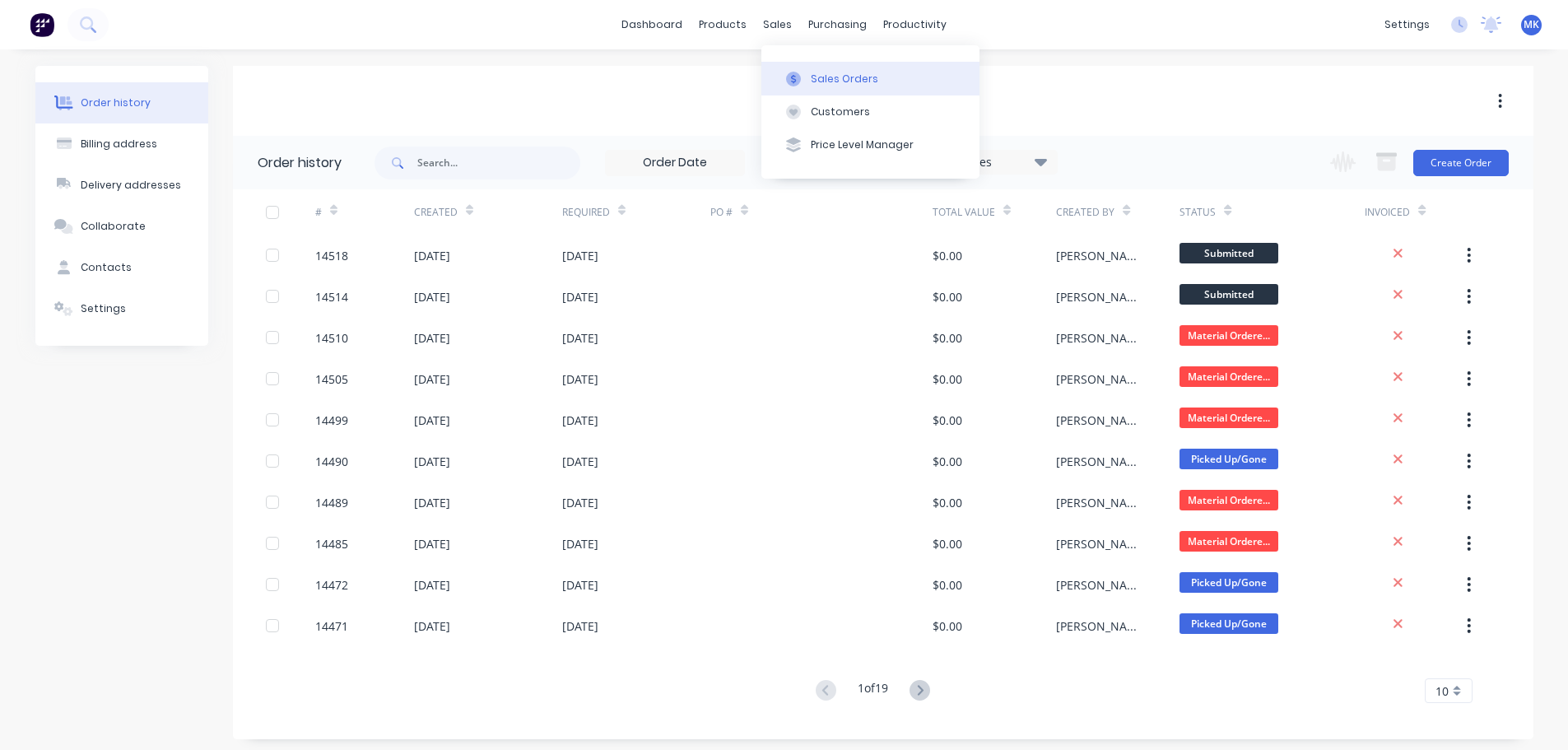
click at [811, 66] on button "Sales Orders" at bounding box center [870, 78] width 218 height 33
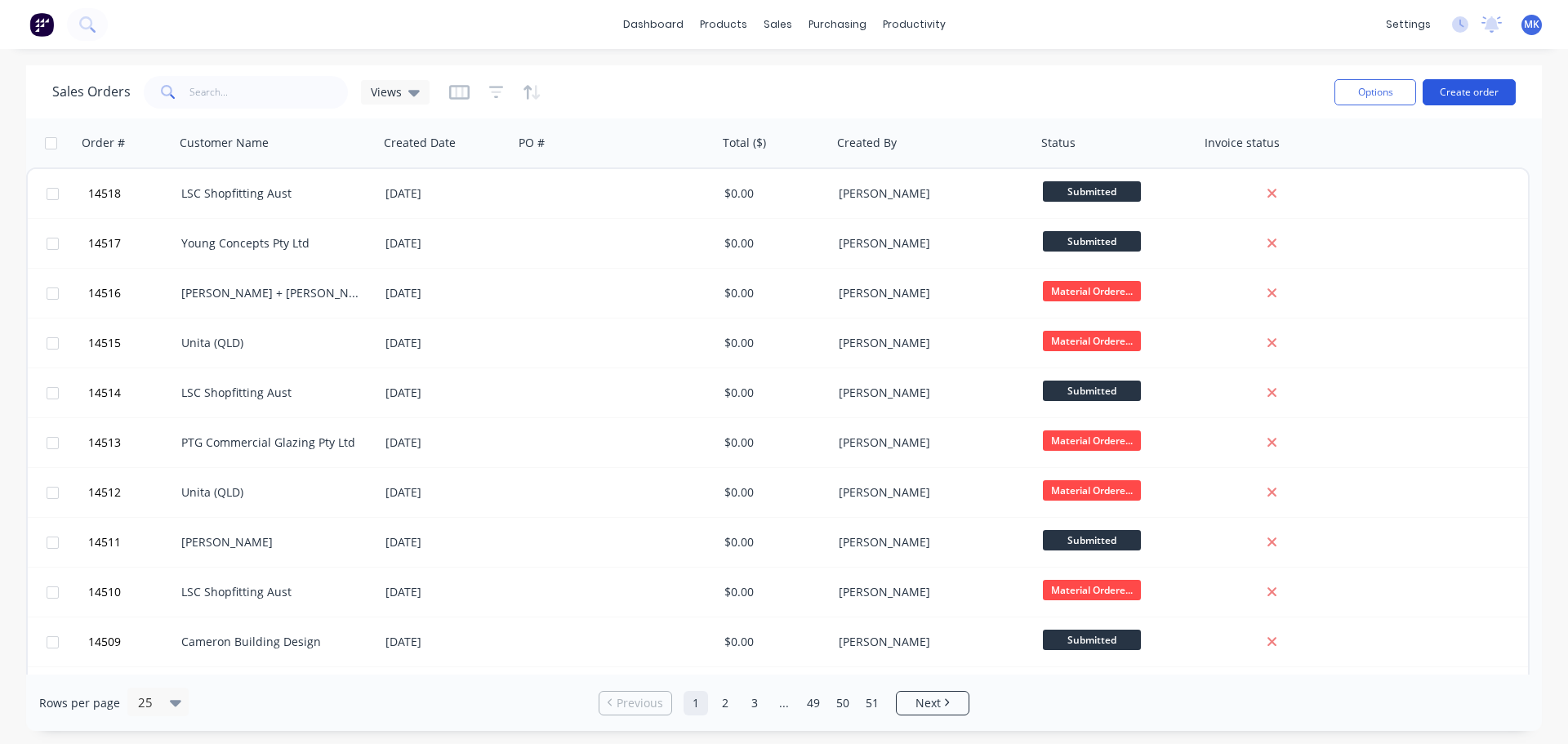
click at [1485, 84] on button "Create order" at bounding box center [1469, 91] width 93 height 26
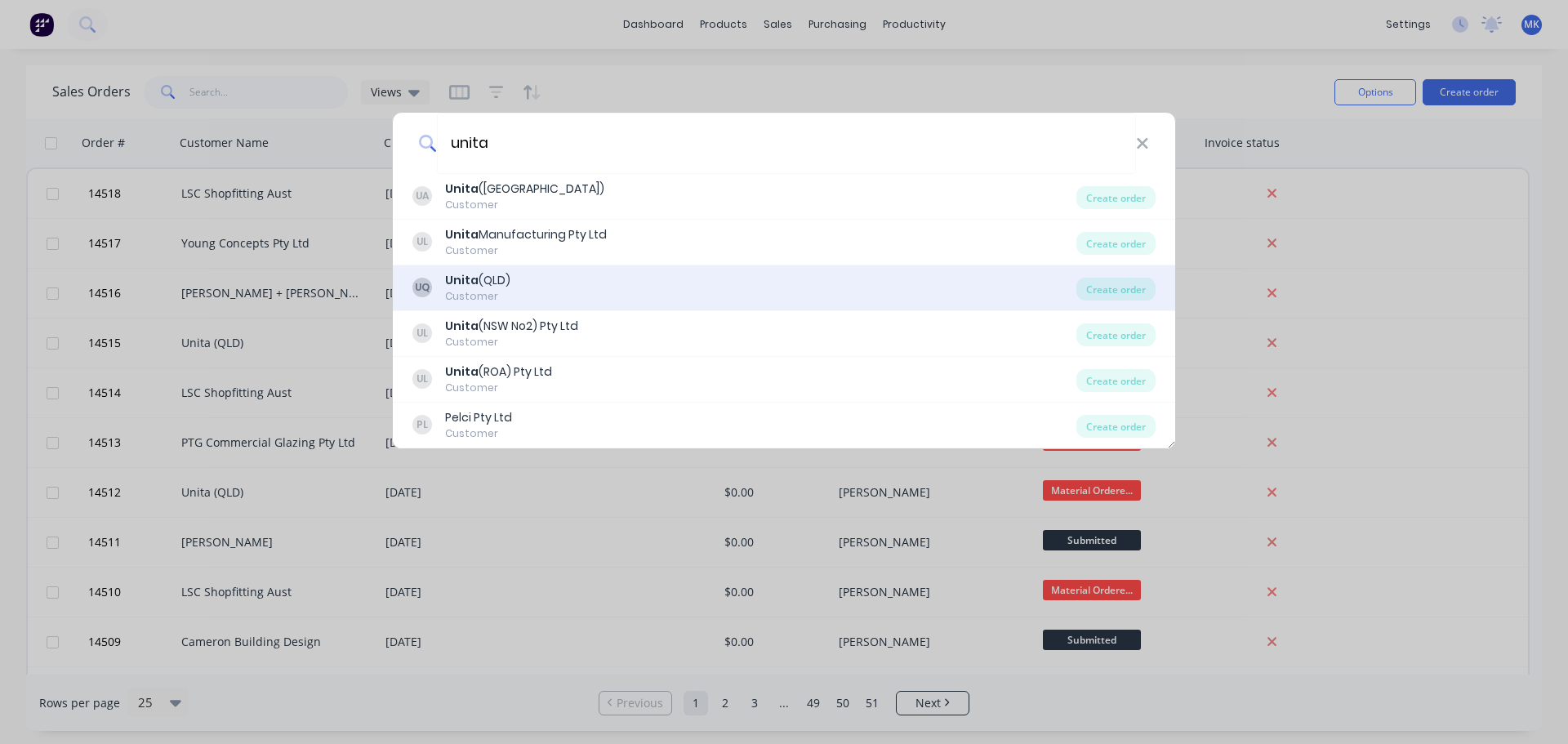
type input "unita"
click at [554, 295] on div "UQ Unita (QLD) Customer" at bounding box center [745, 288] width 664 height 32
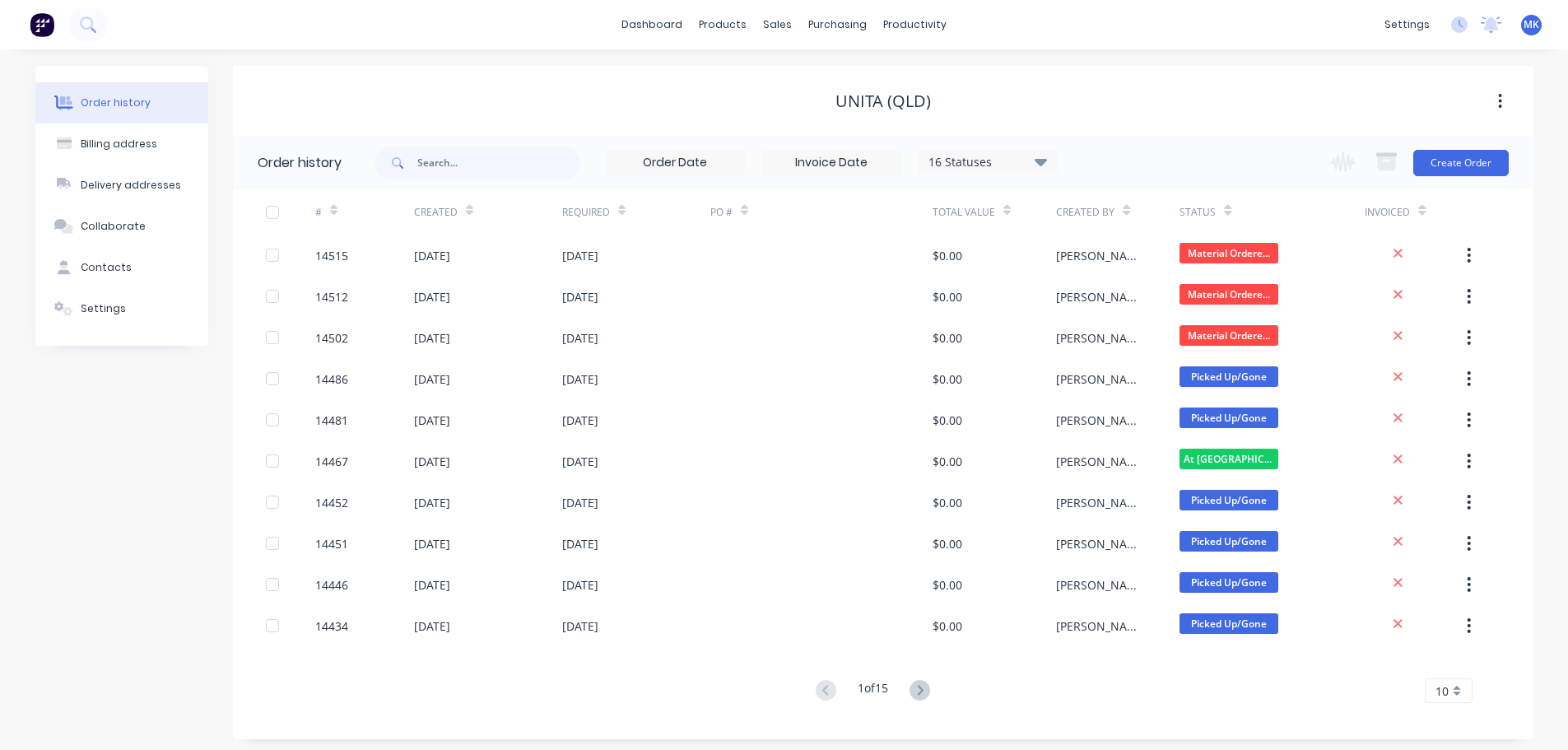
click at [812, 95] on div "Unita (QLD)" at bounding box center [883, 101] width 1301 height 20
click at [1442, 172] on button "Create Order" at bounding box center [1461, 162] width 95 height 26
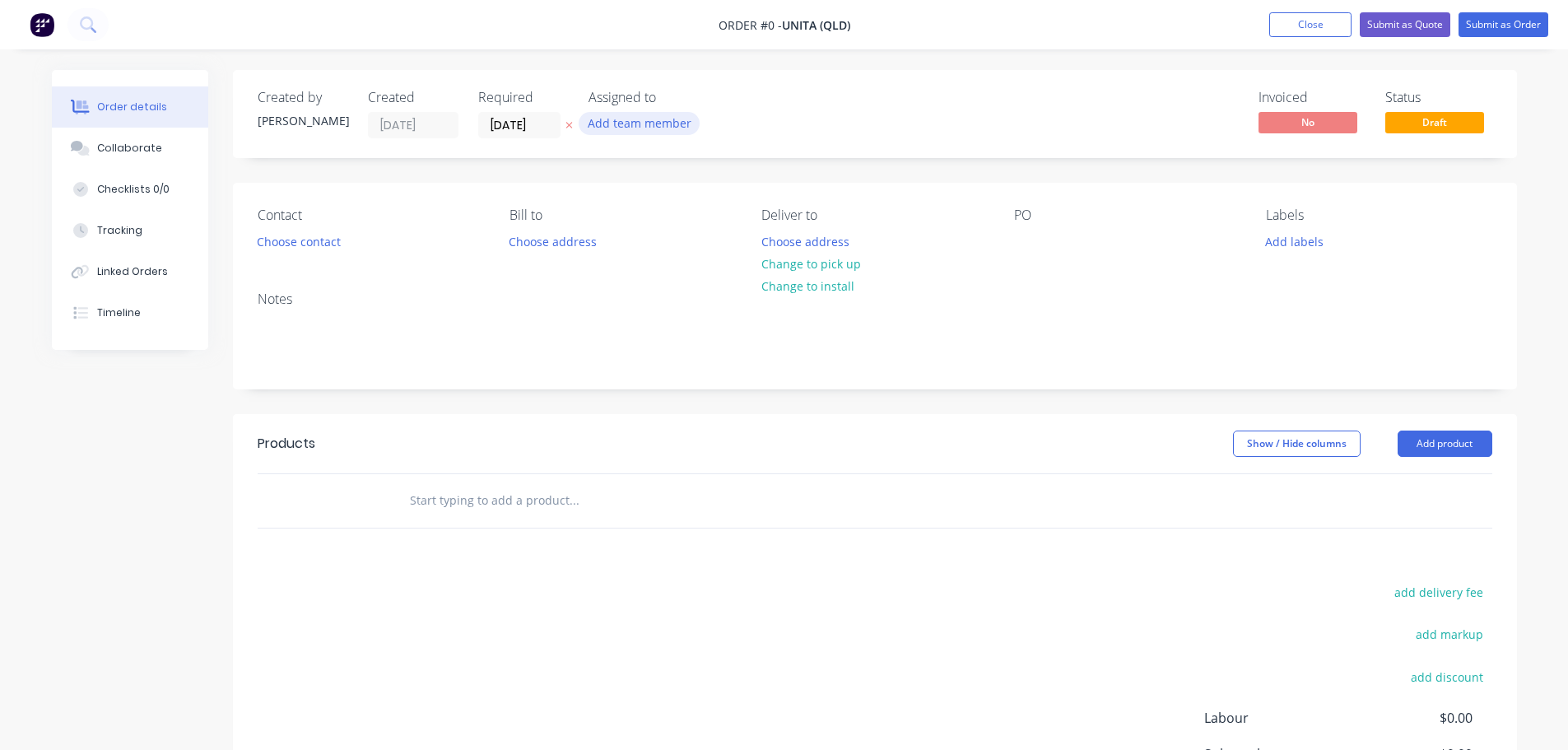
click at [670, 128] on button "Add team member" at bounding box center [639, 123] width 121 height 23
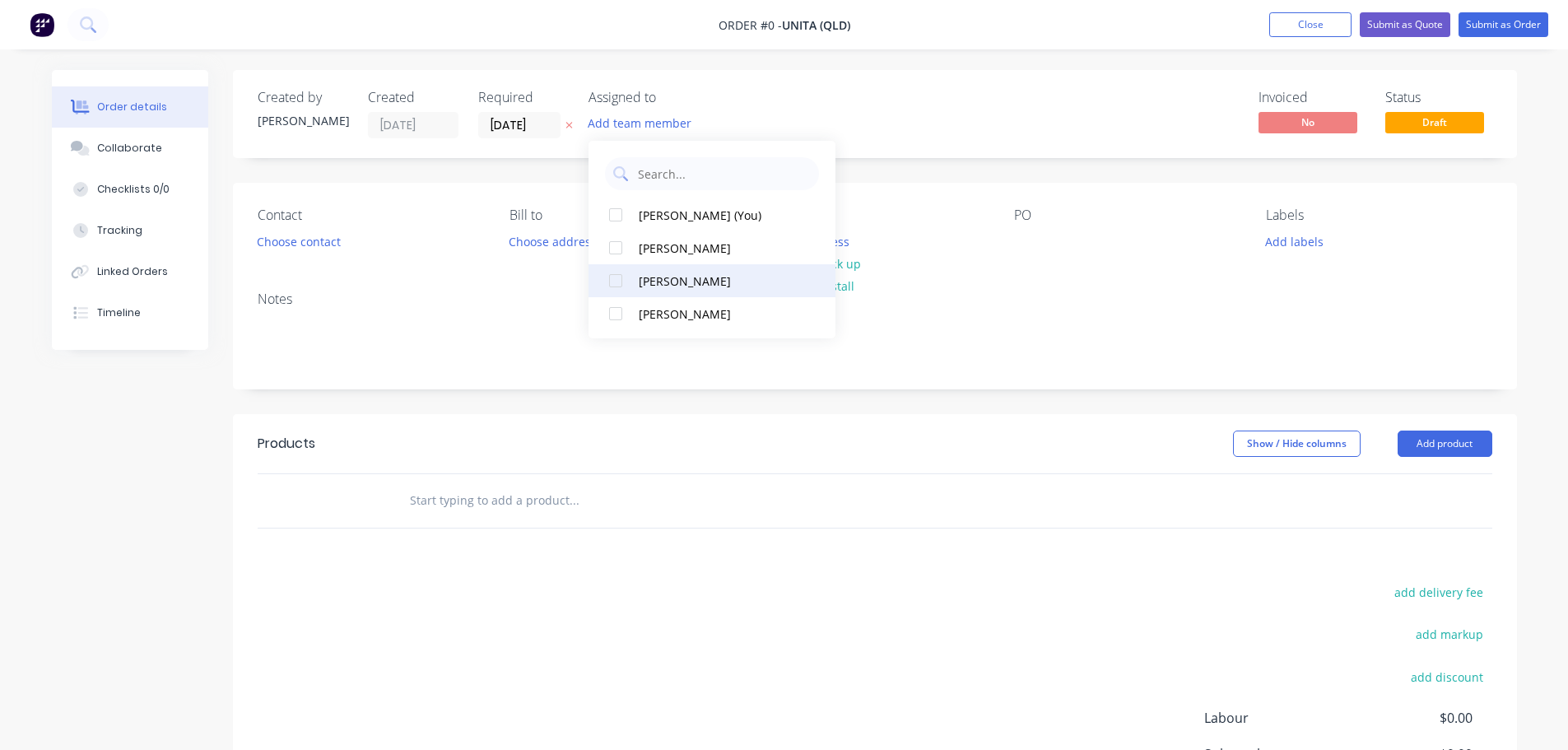
click at [700, 290] on button "[PERSON_NAME]" at bounding box center [712, 280] width 247 height 33
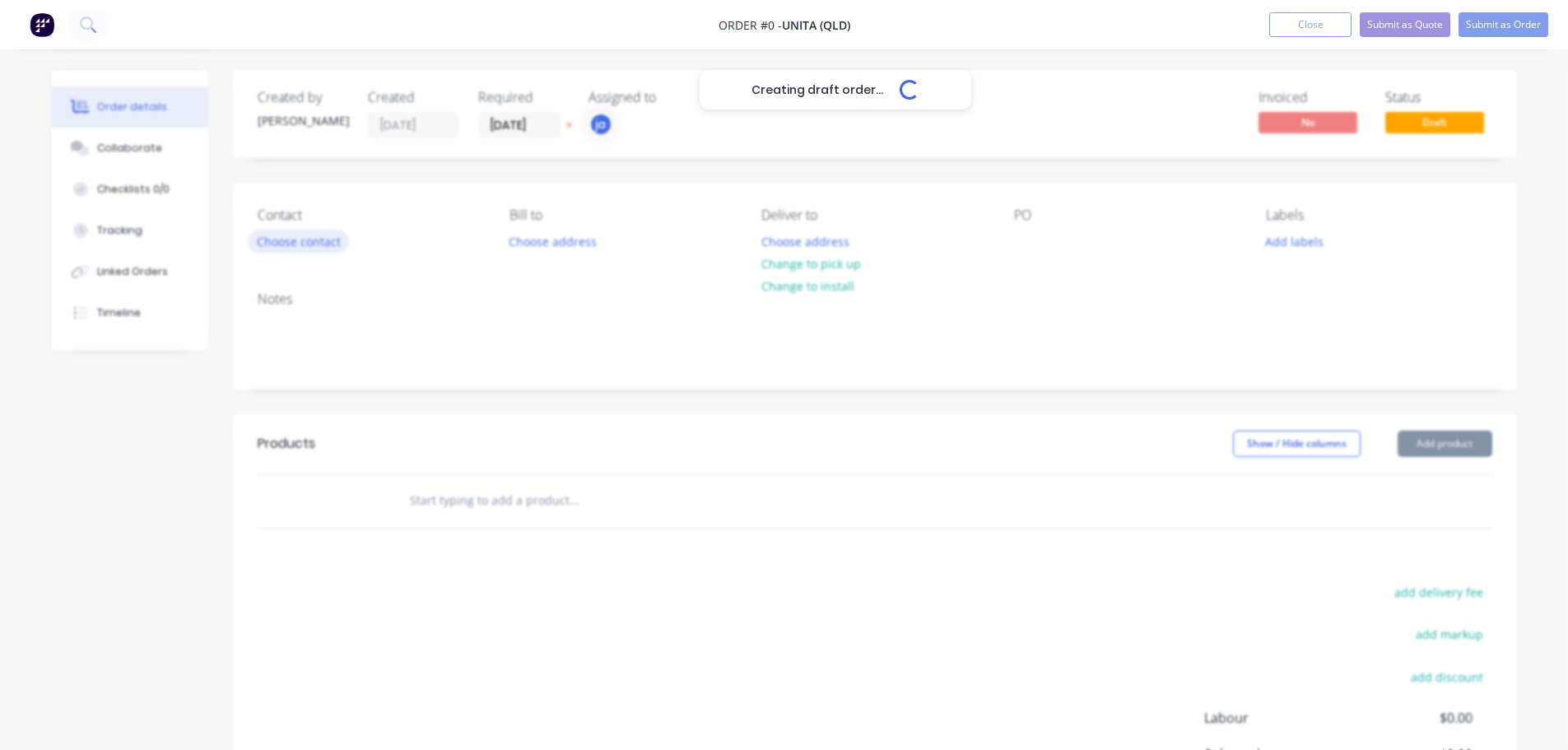
click at [300, 239] on div "Creating draft order... Loading... Order details Collaborate Checklists 0/0 Tra…" at bounding box center [784, 510] width 1499 height 879
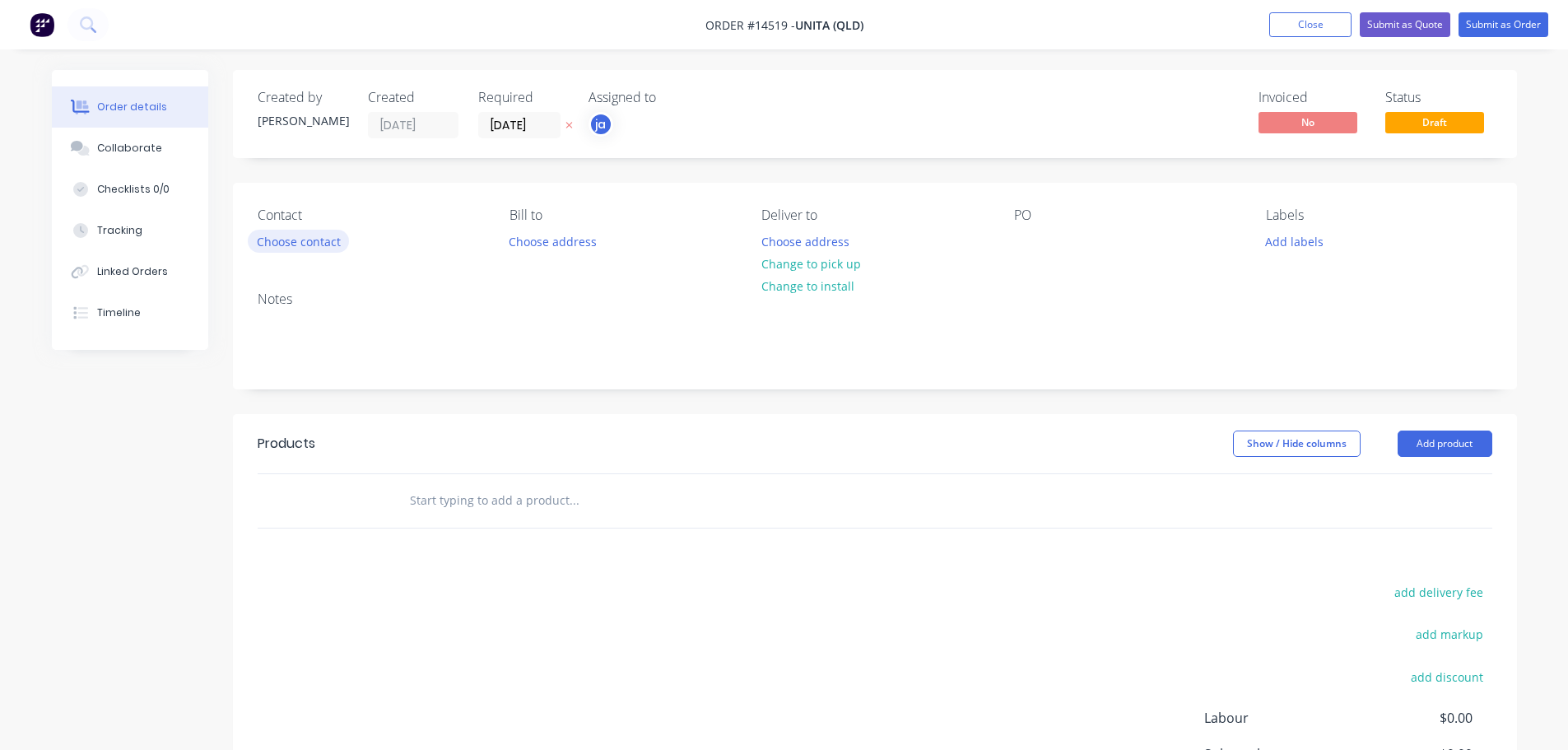
click at [305, 247] on button "Choose contact" at bounding box center [298, 241] width 101 height 23
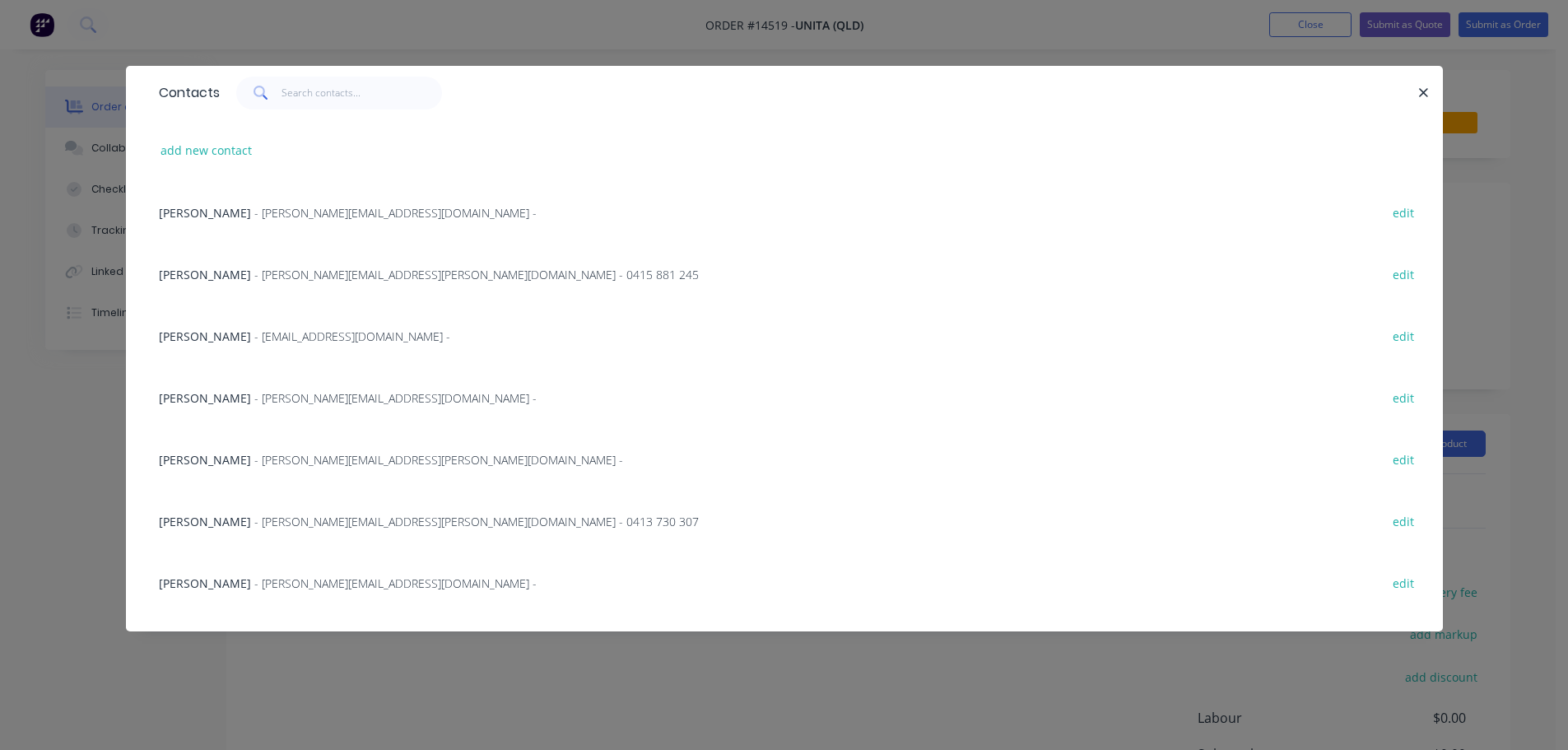
click at [313, 267] on span "- [PERSON_NAME][EMAIL_ADDRESS][PERSON_NAME][DOMAIN_NAME] - 0415 881 245" at bounding box center [476, 275] width 444 height 16
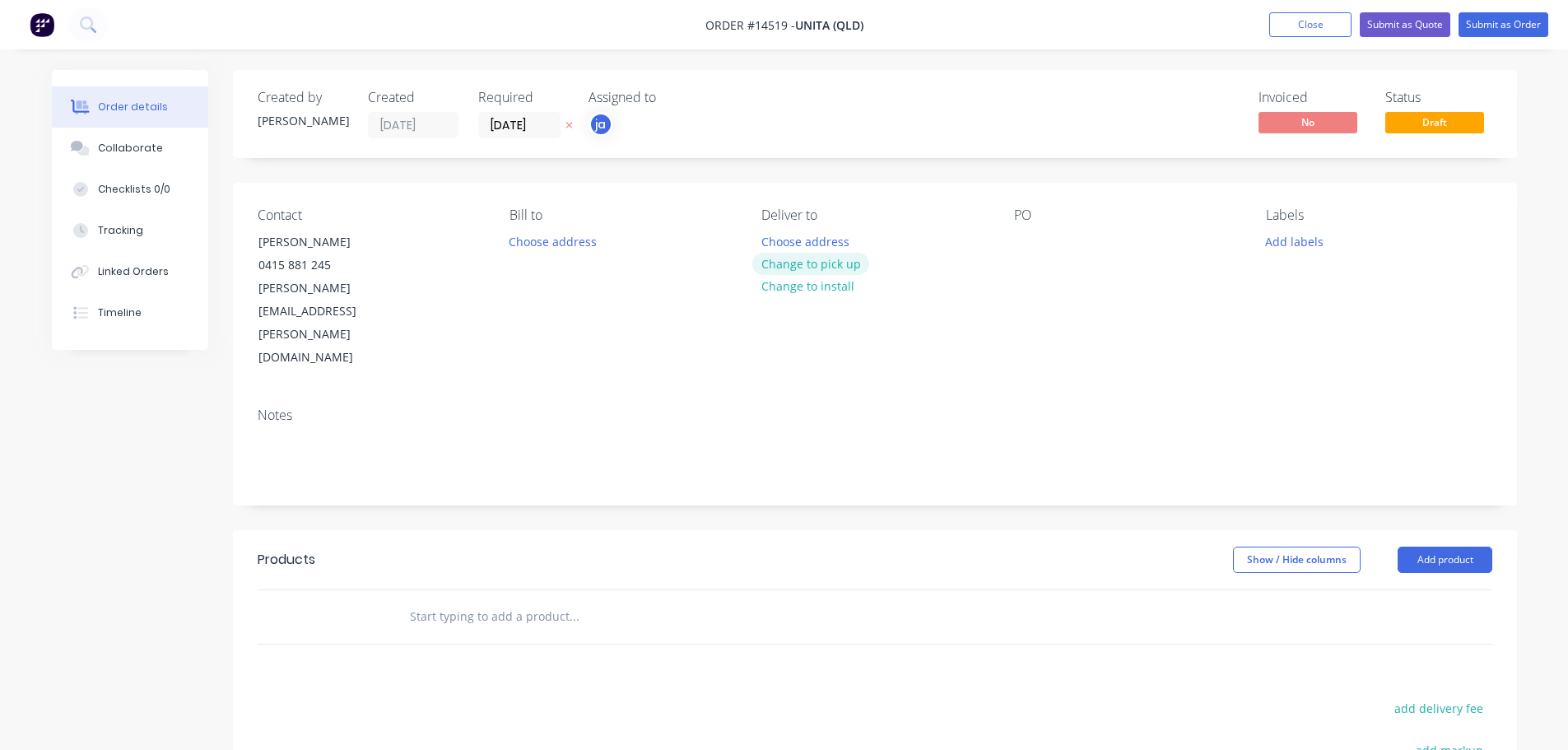
click at [827, 261] on button "Change to pick up" at bounding box center [811, 264] width 117 height 23
click at [1287, 239] on button "Add labels" at bounding box center [1294, 241] width 76 height 23
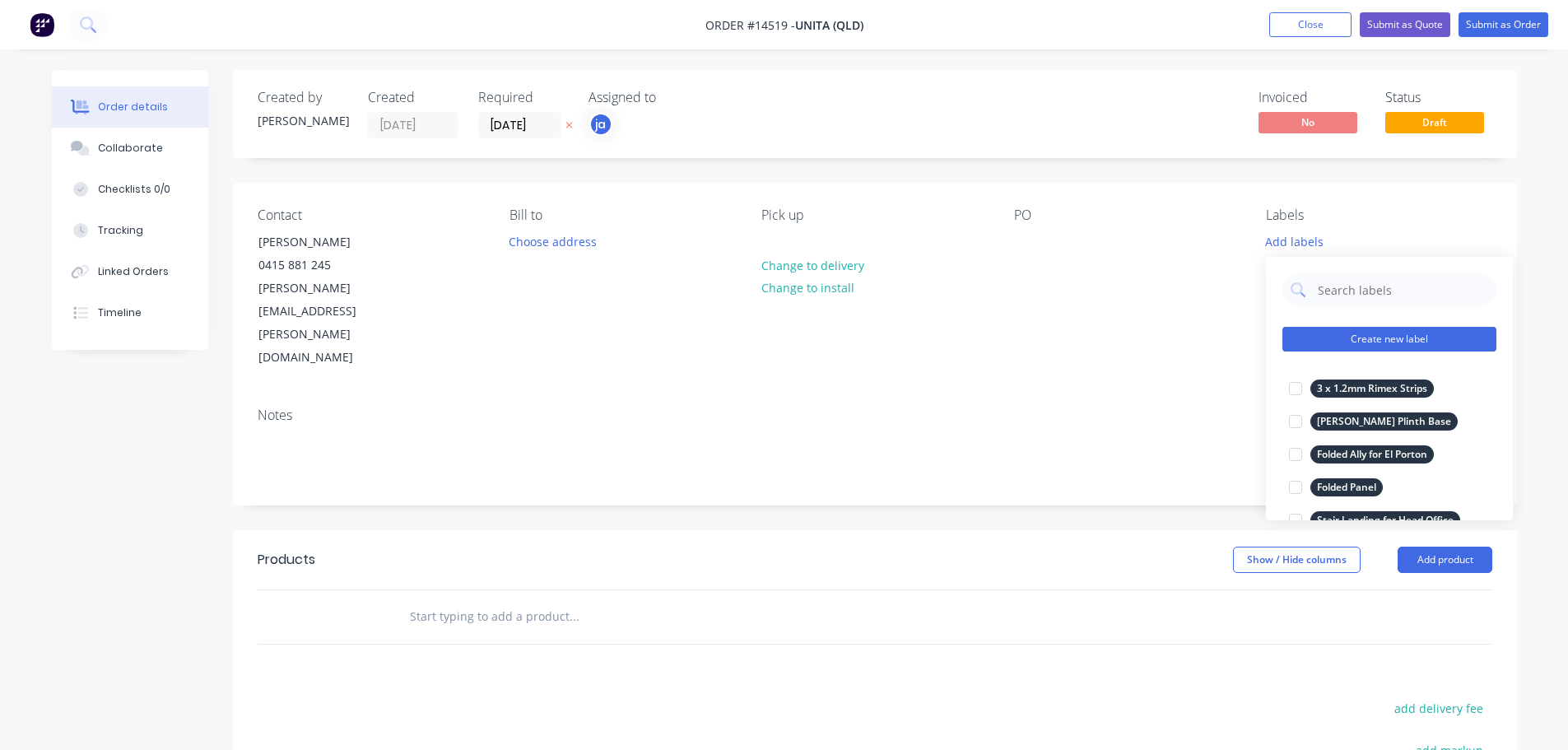
click at [1376, 329] on button "Create new label" at bounding box center [1390, 340] width 214 height 25
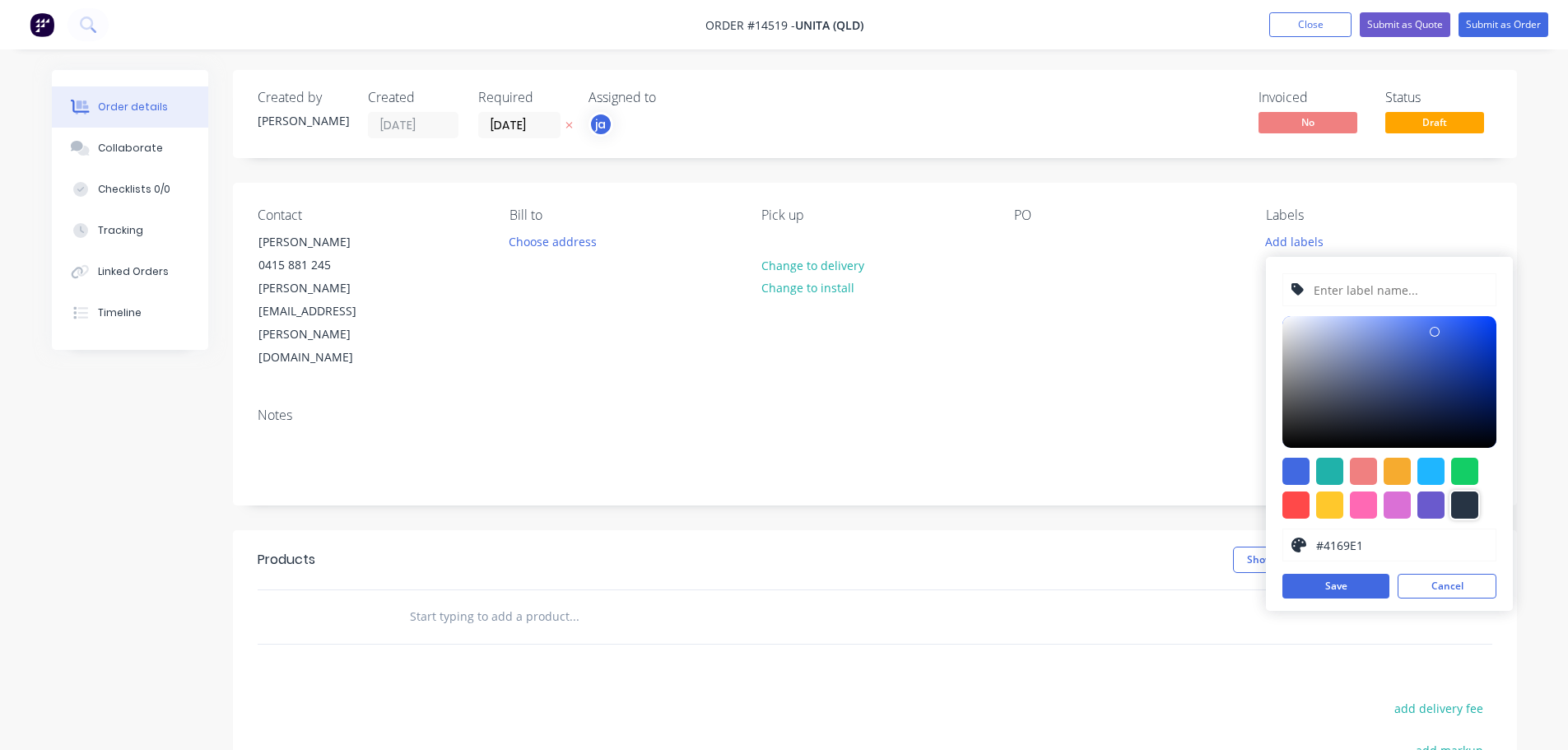
click at [1471, 505] on div at bounding box center [1465, 505] width 27 height 27
type input "#273444"
click at [1357, 300] on input "text" at bounding box center [1400, 290] width 176 height 31
paste input "Runaway Tavern - Footrail P/C"
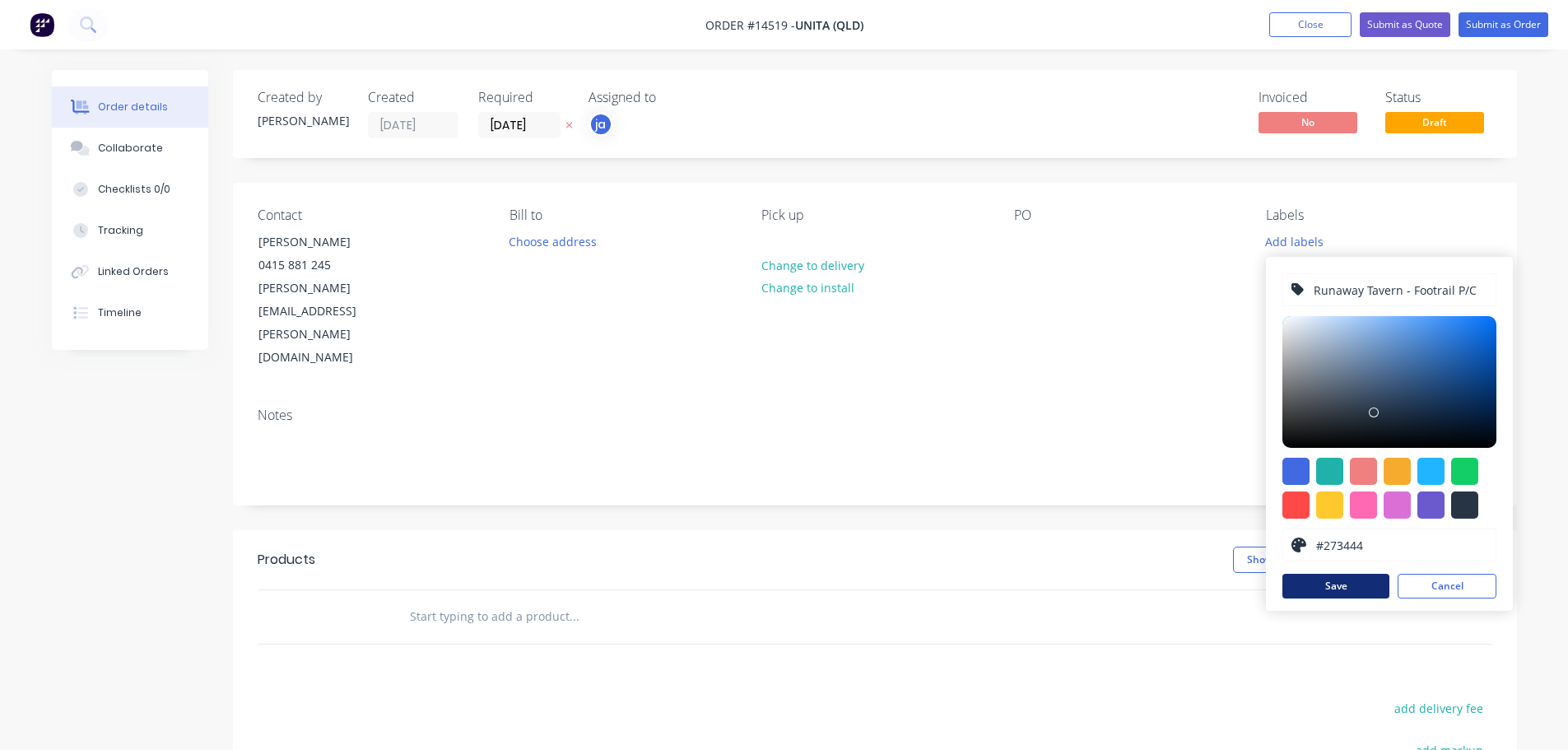
type input "Runaway Tavern - Footrail P/C"
click at [1356, 588] on button "Save" at bounding box center [1336, 587] width 107 height 25
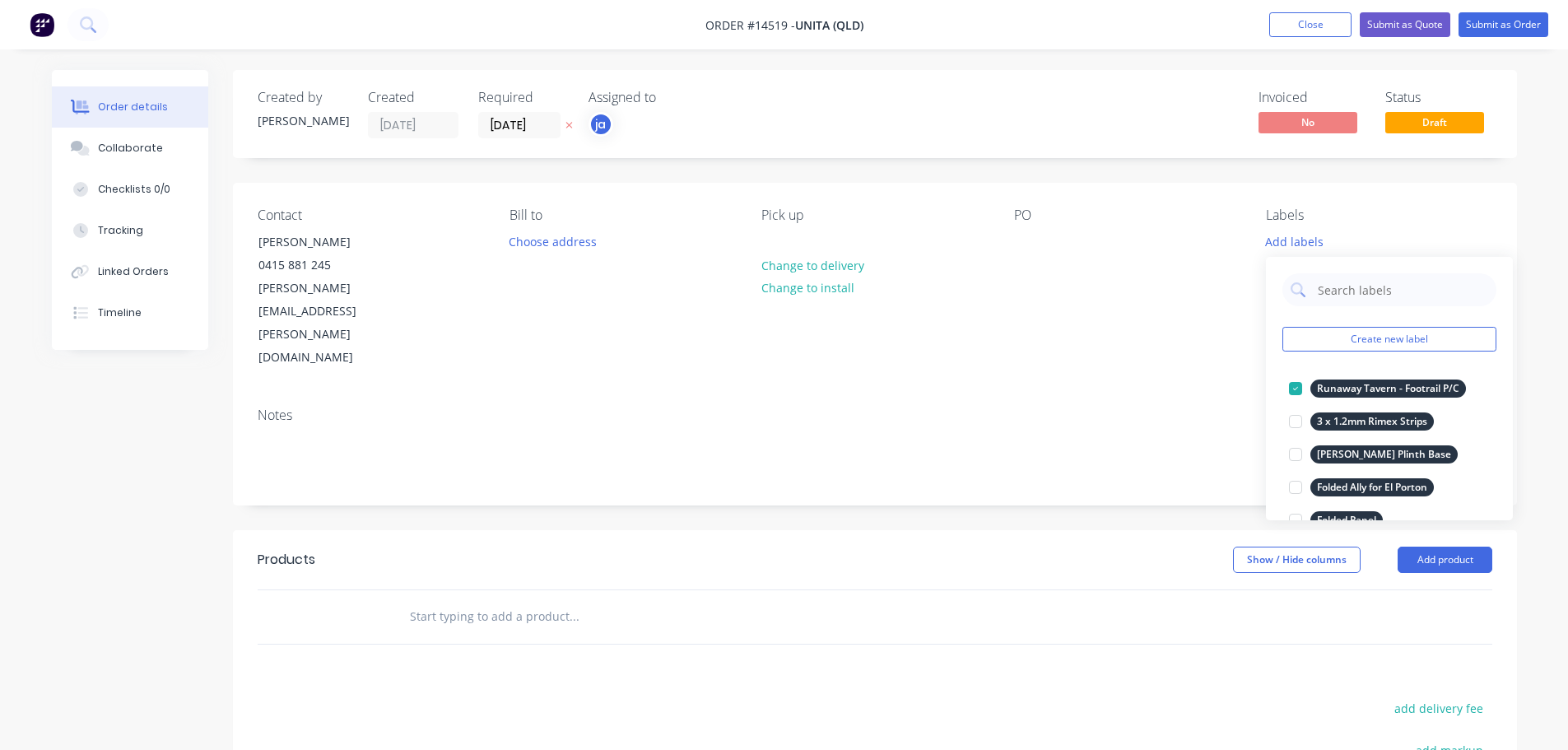
click at [658, 590] on div at bounding box center [685, 617] width 592 height 54
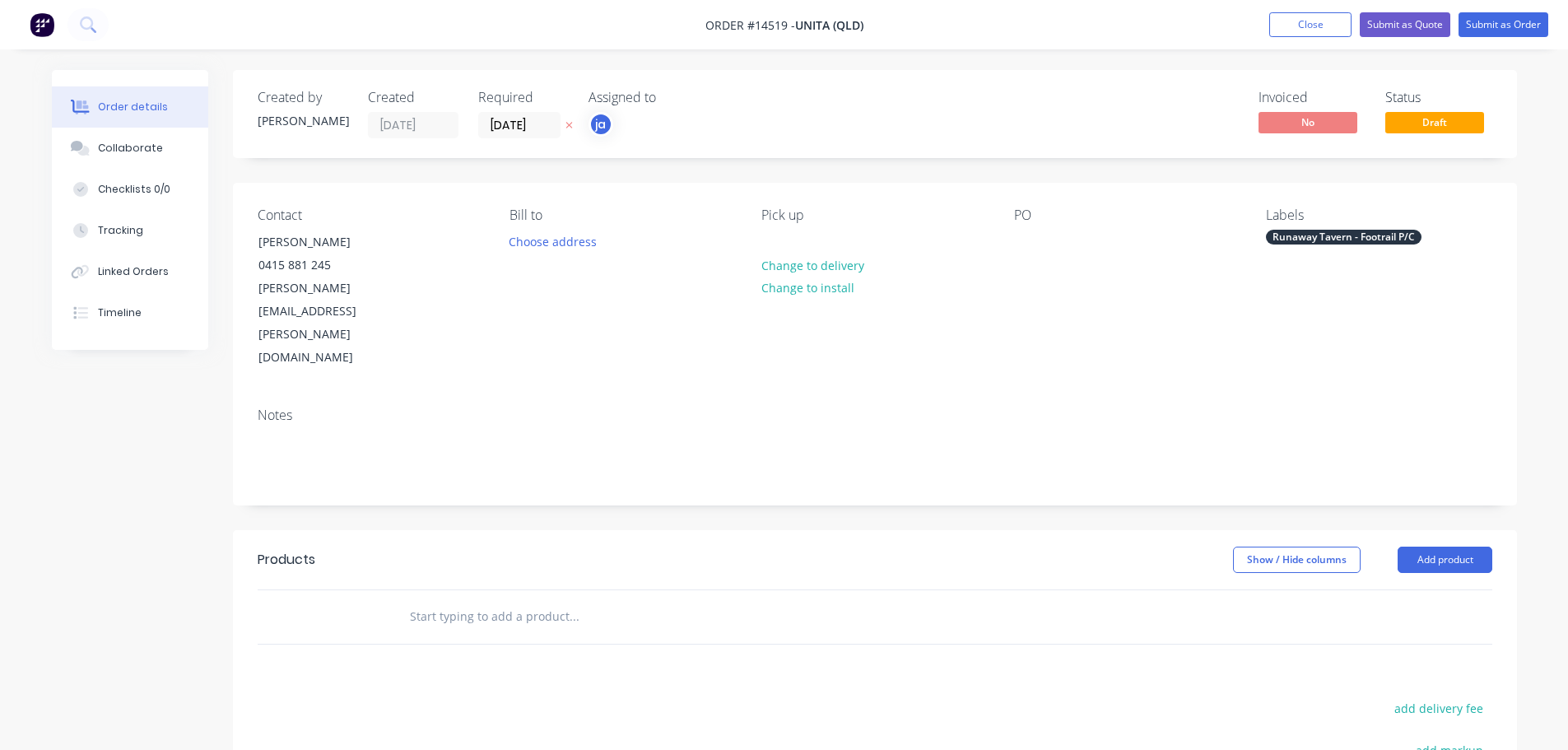
click at [623, 600] on input "text" at bounding box center [574, 616] width 330 height 33
paste input "Runaway Tavern - Footrail P/C"
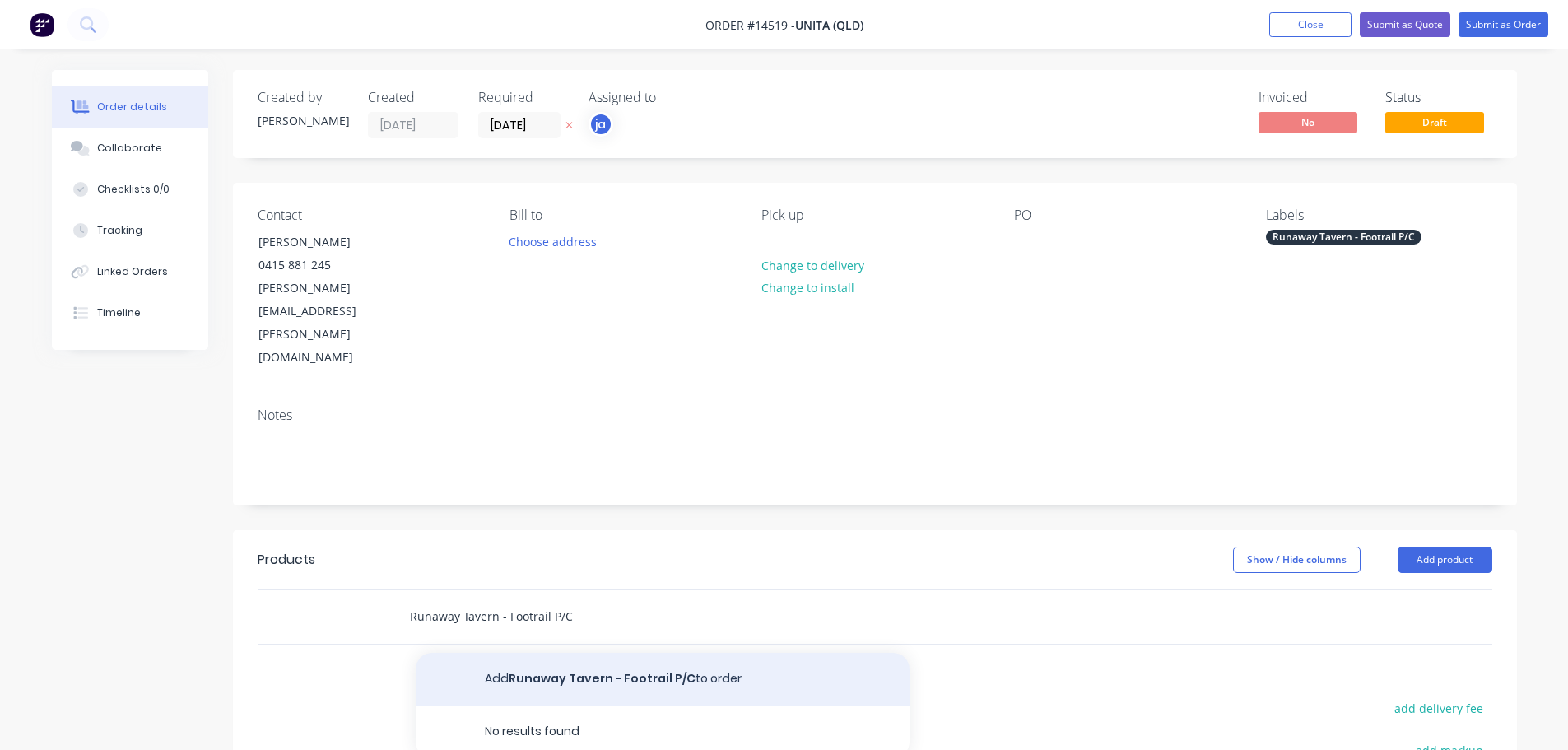
type input "Runaway Tavern - Footrail P/C"
click at [598, 653] on button "Add Runaway Tavern - Footrail P/C to order" at bounding box center [663, 679] width 494 height 53
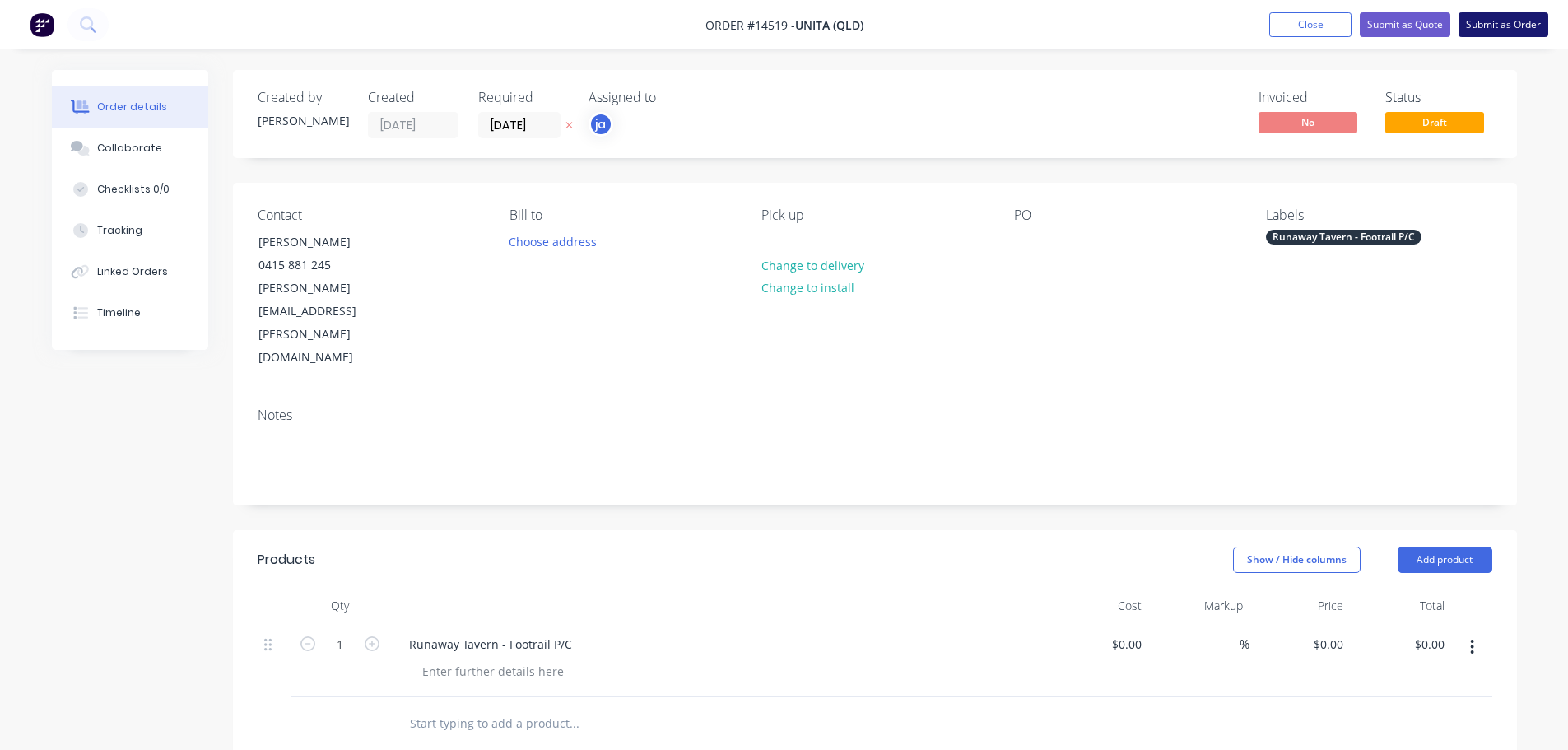
click at [1483, 22] on button "Submit as Order" at bounding box center [1504, 25] width 90 height 25
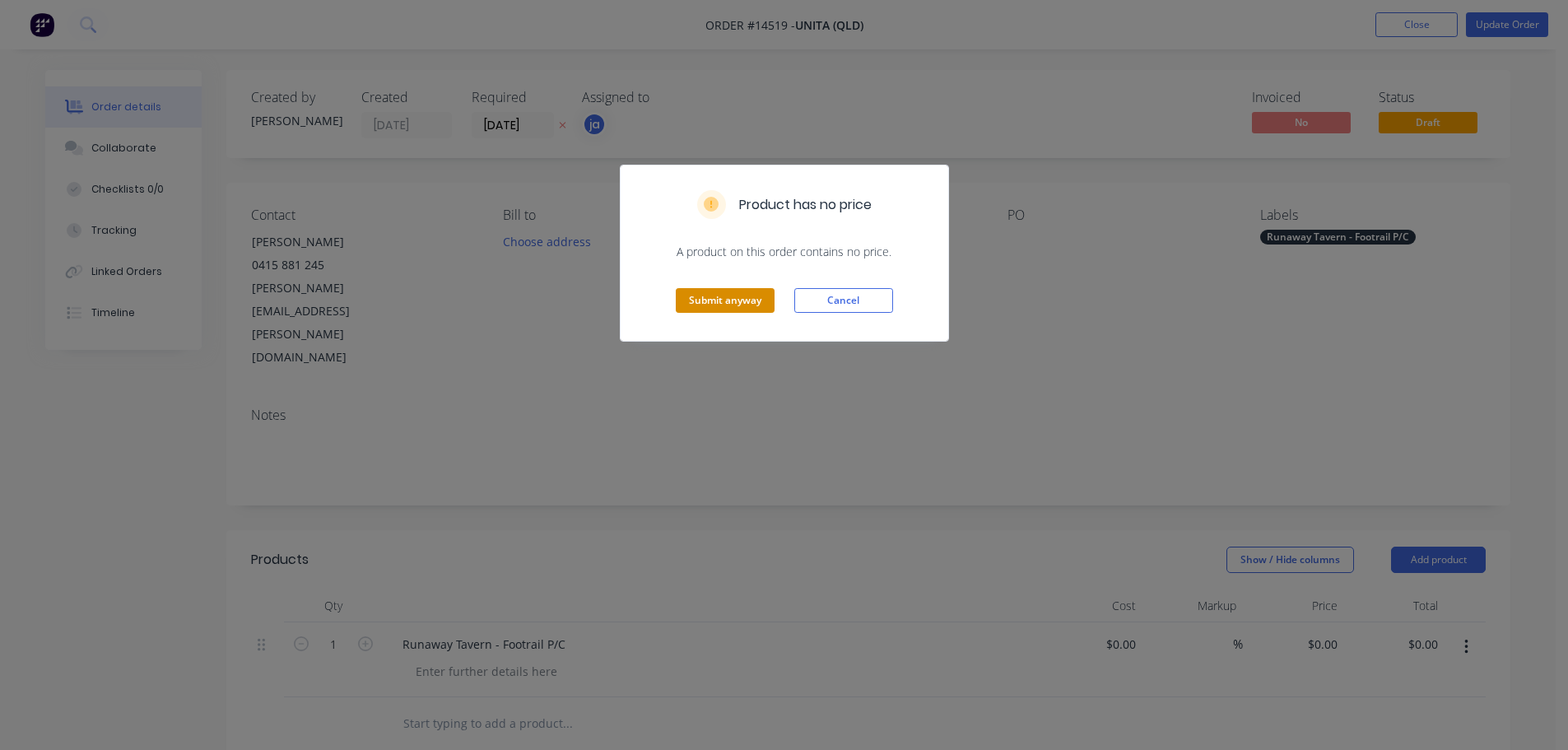
click at [713, 294] on button "Submit anyway" at bounding box center [725, 301] width 99 height 25
